Goal: Information Seeking & Learning: Check status

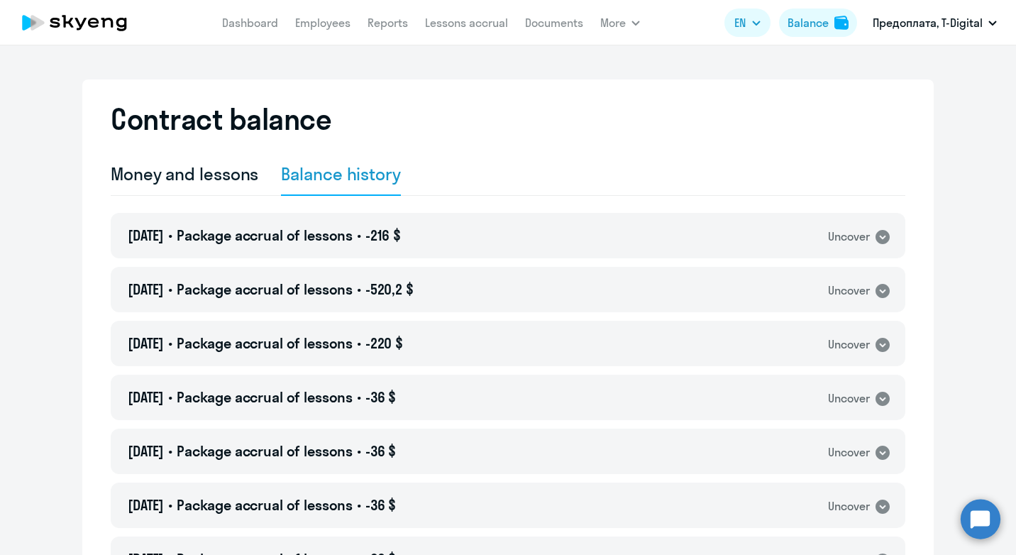
select select "english_adult_not_native_speaker"
click at [250, 27] on link "Dashboard" at bounding box center [250, 23] width 56 height 14
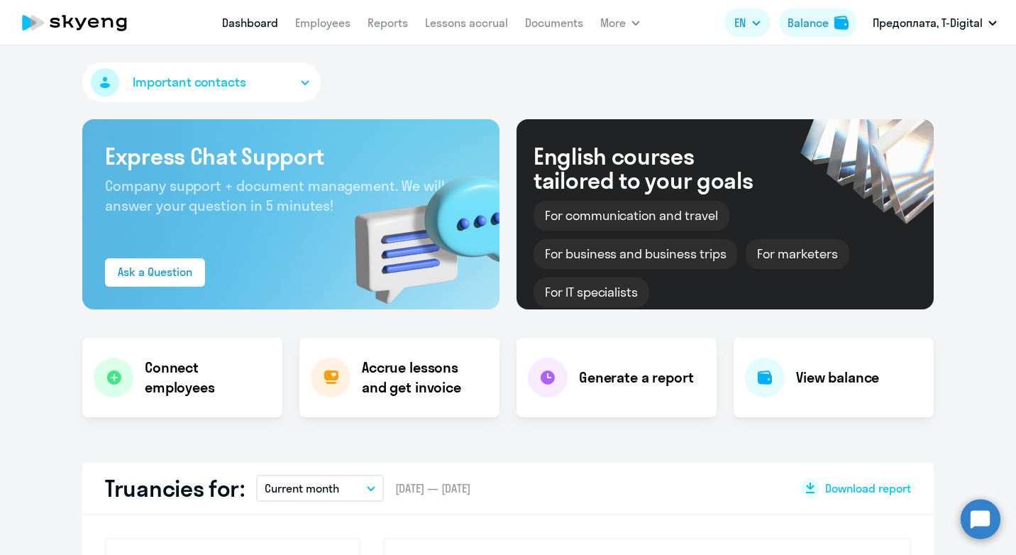
select select "30"
click at [839, 21] on img at bounding box center [841, 23] width 14 height 14
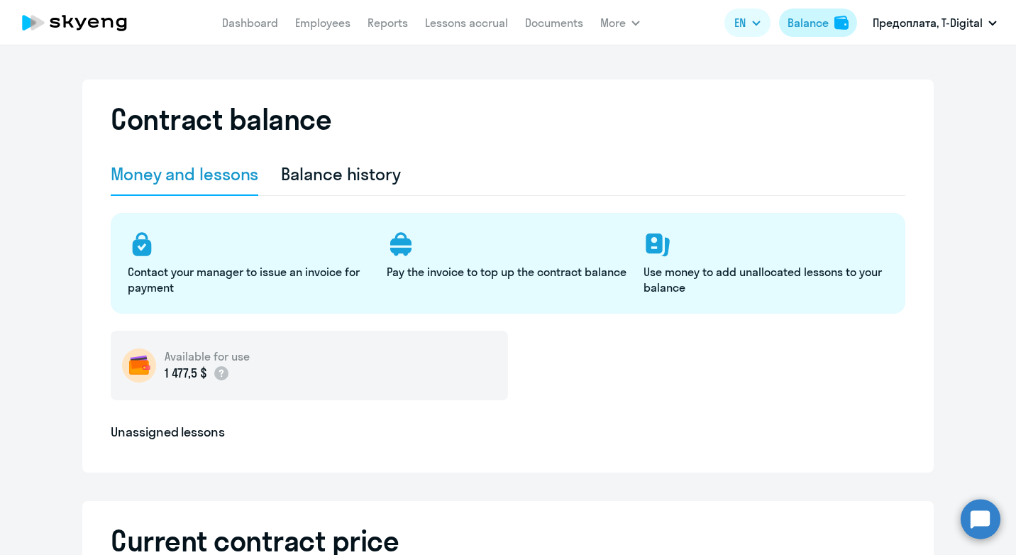
select select "english_adult_not_native_speaker"
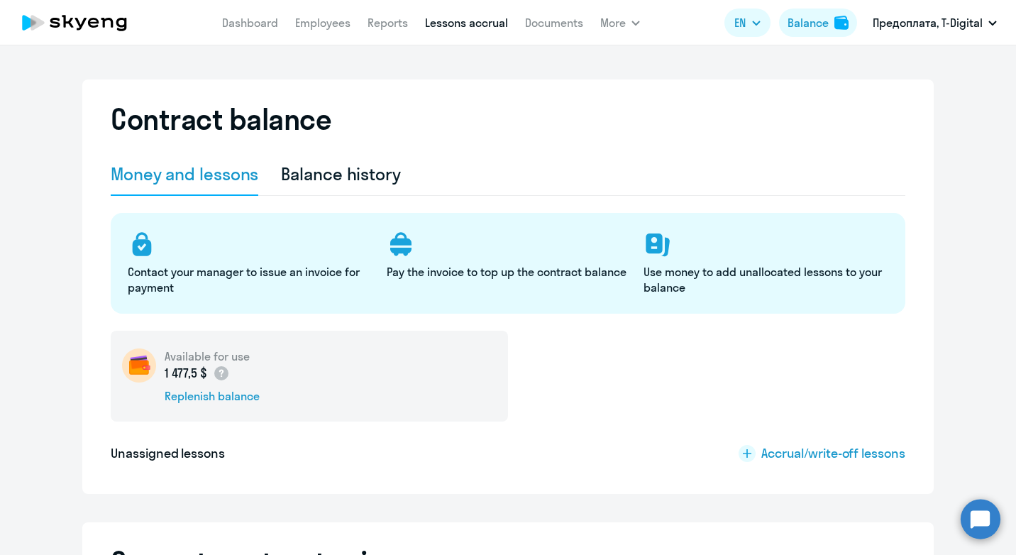
click at [458, 21] on link "Lessons accrual" at bounding box center [466, 23] width 83 height 14
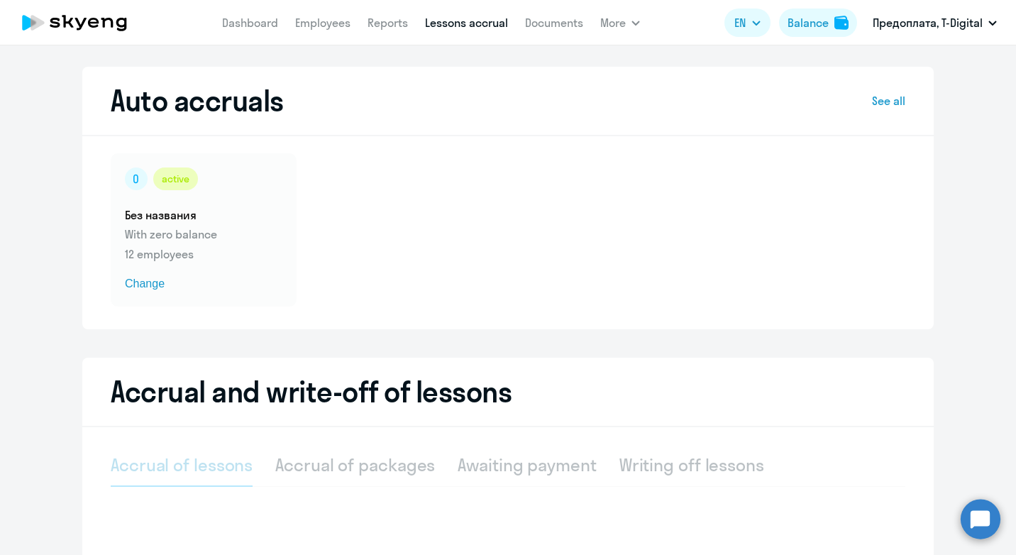
select select "10"
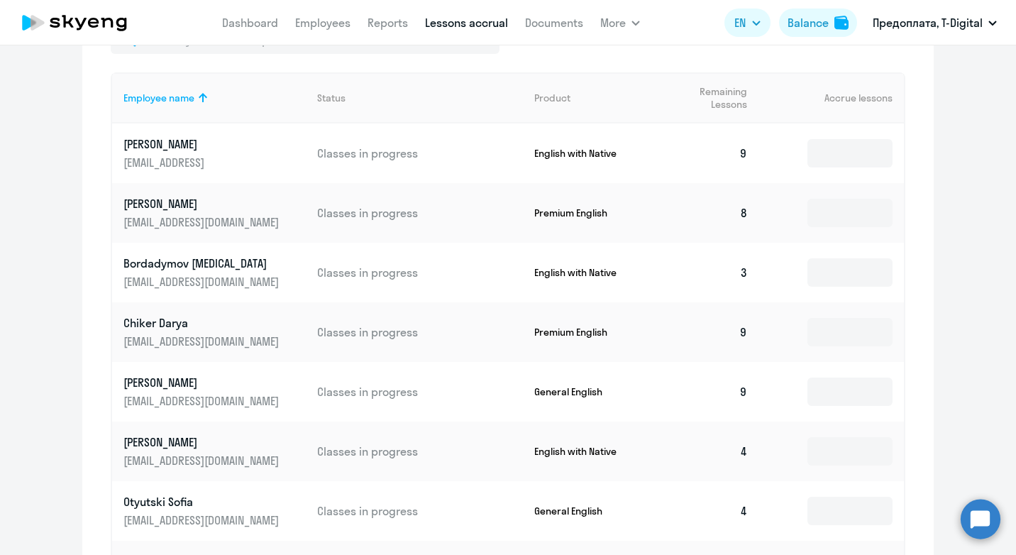
scroll to position [123, 0]
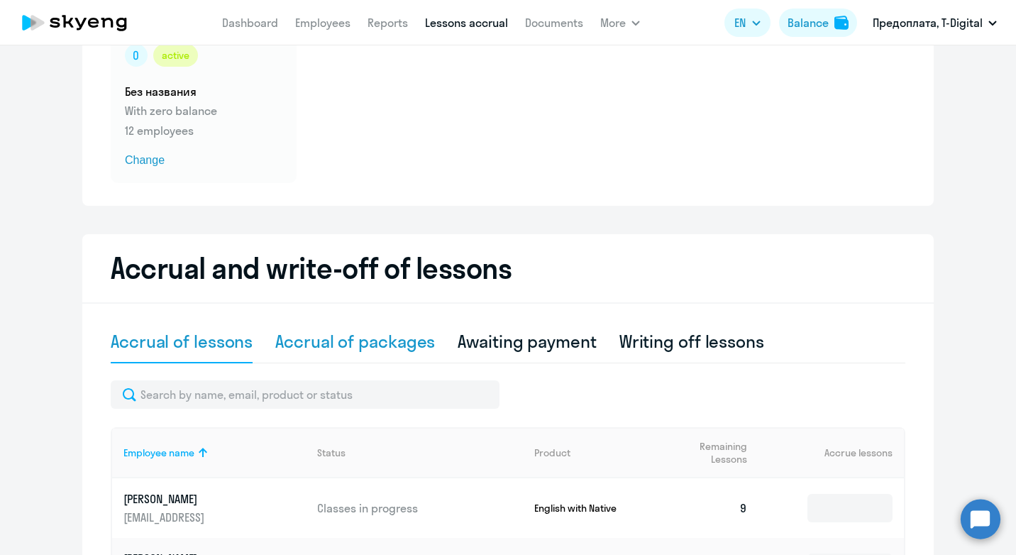
click at [328, 345] on div "Accrual of packages" at bounding box center [355, 341] width 160 height 23
select select "10"
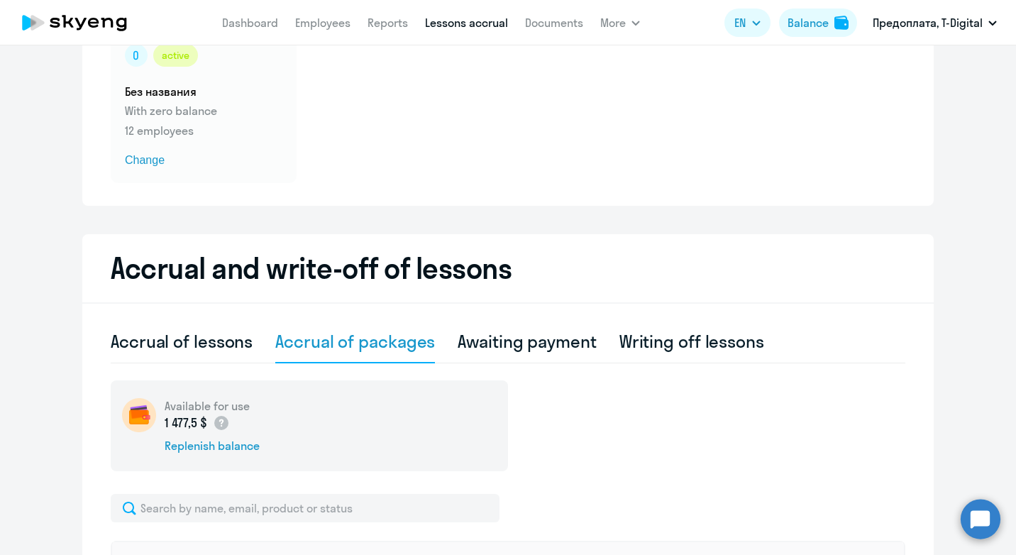
scroll to position [336, 0]
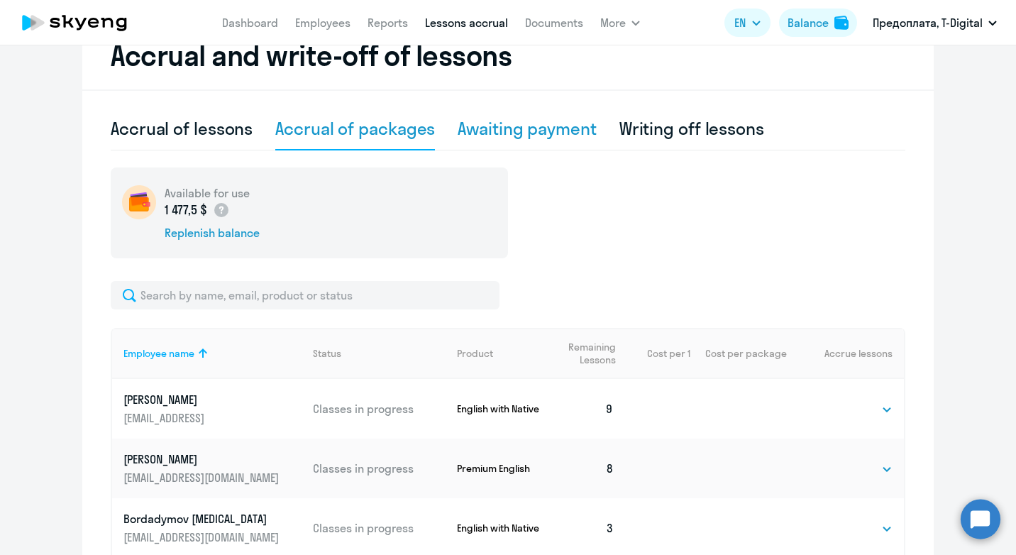
click at [538, 128] on div "Awaiting payment" at bounding box center [527, 128] width 138 height 23
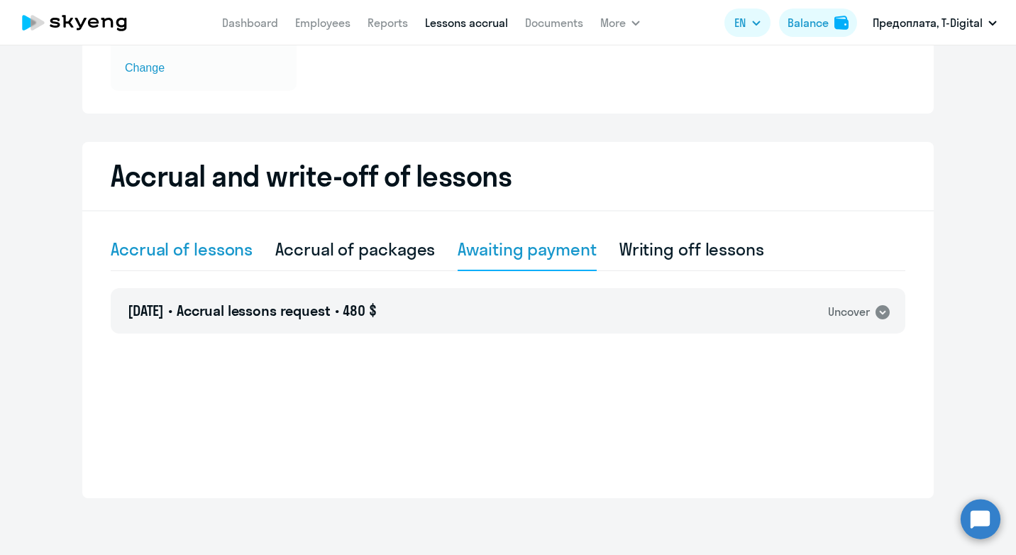
click at [182, 248] on div "Accrual of lessons" at bounding box center [182, 249] width 142 height 23
select select "10"
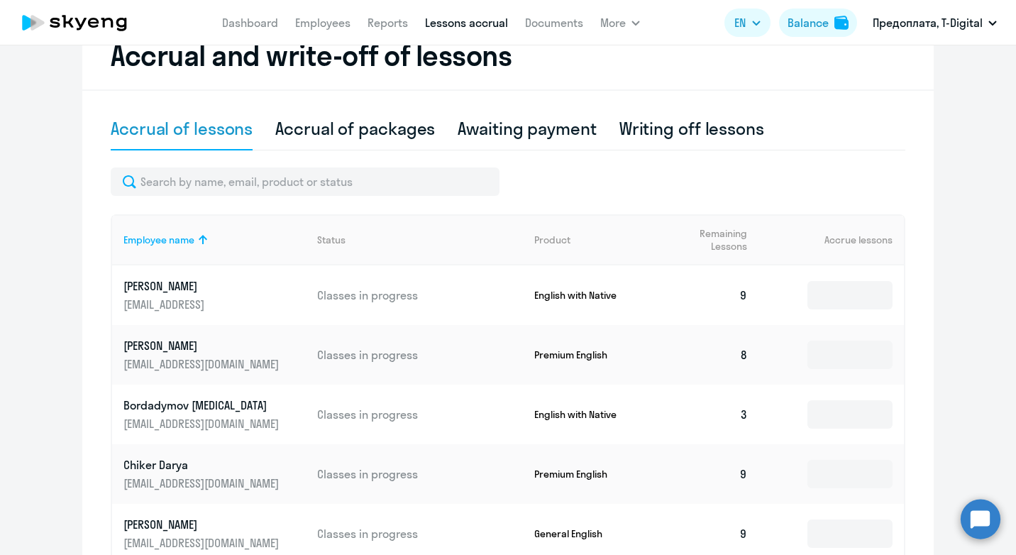
scroll to position [0, 0]
